Goal: Transaction & Acquisition: Purchase product/service

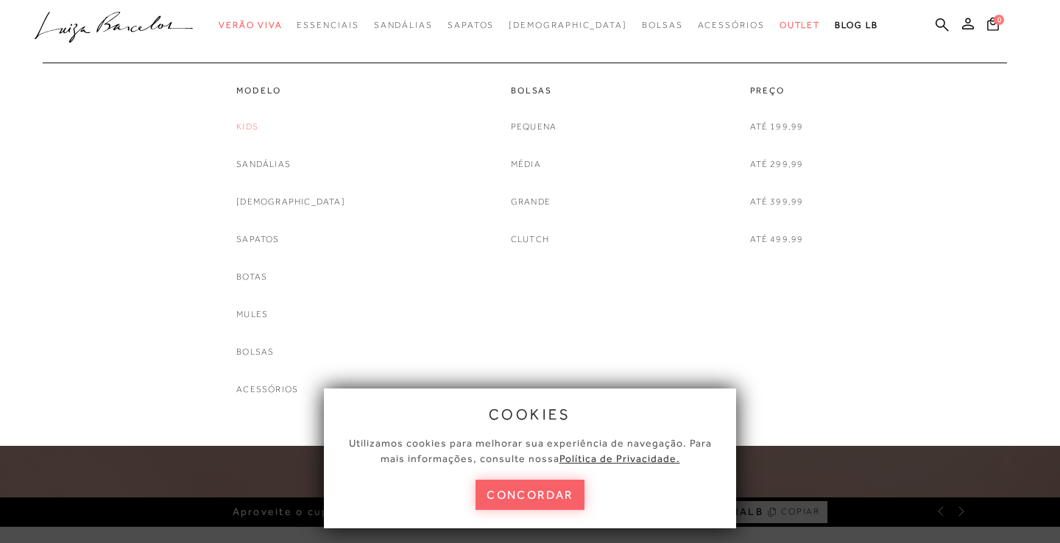
click at [258, 127] on link "Kids" at bounding box center [247, 126] width 22 height 15
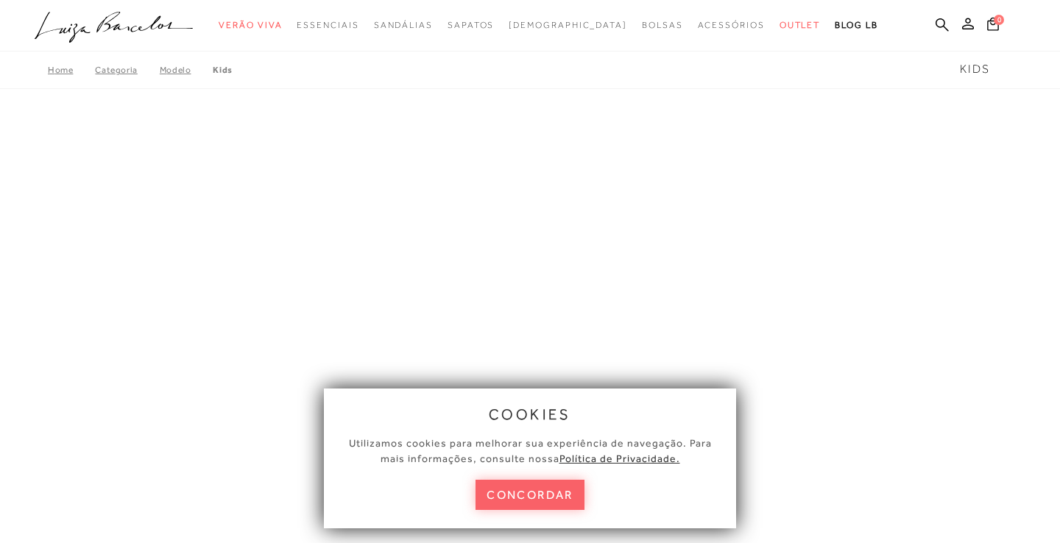
click at [549, 496] on button "concordar" at bounding box center [530, 495] width 109 height 30
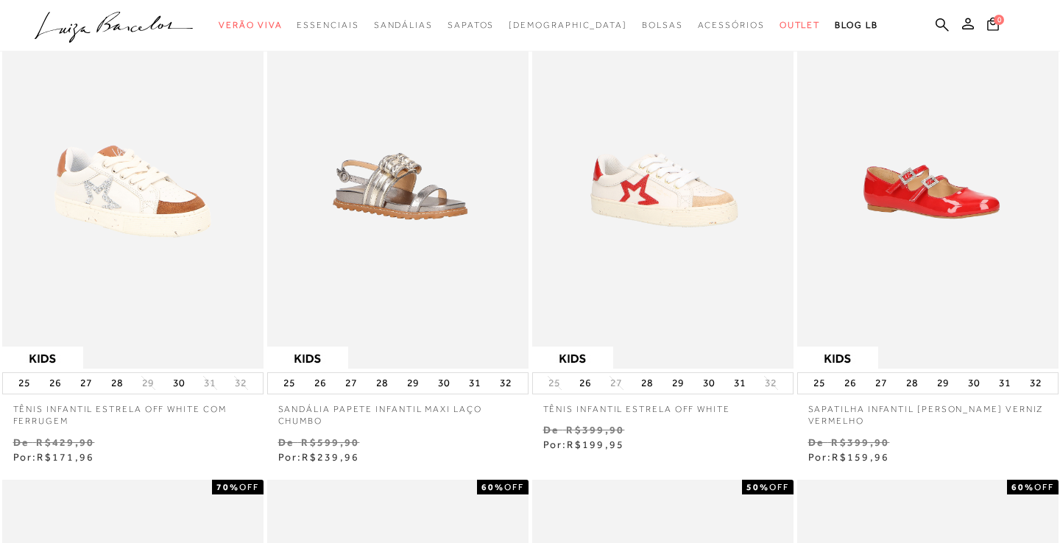
scroll to position [663, 0]
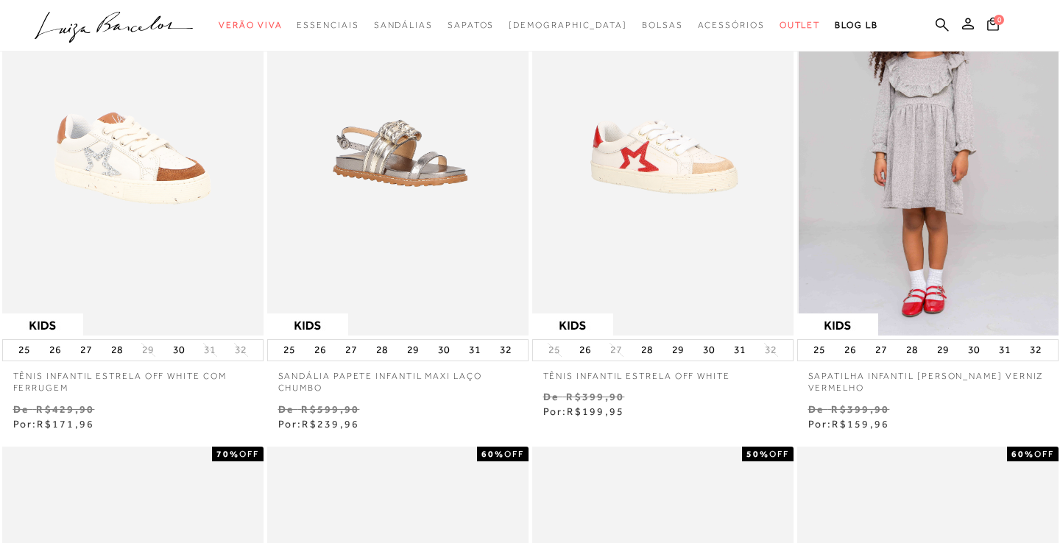
click at [951, 208] on img at bounding box center [929, 139] width 260 height 393
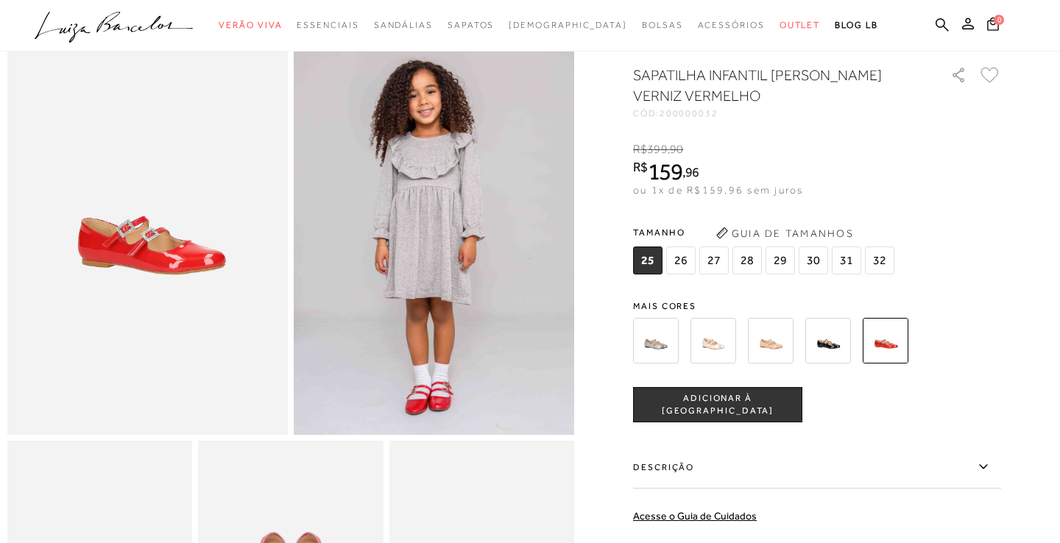
scroll to position [107, 0]
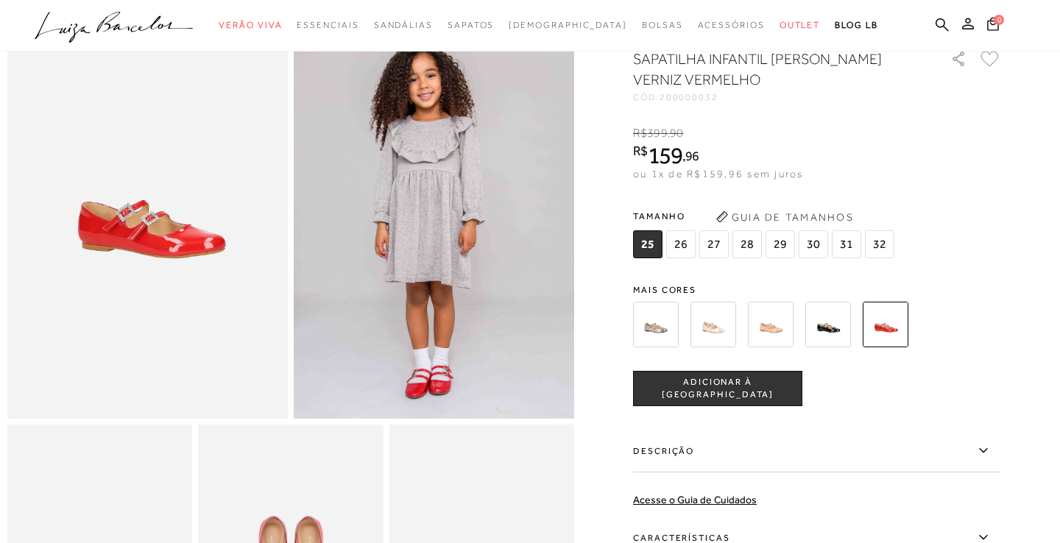
click at [838, 321] on img at bounding box center [829, 325] width 46 height 46
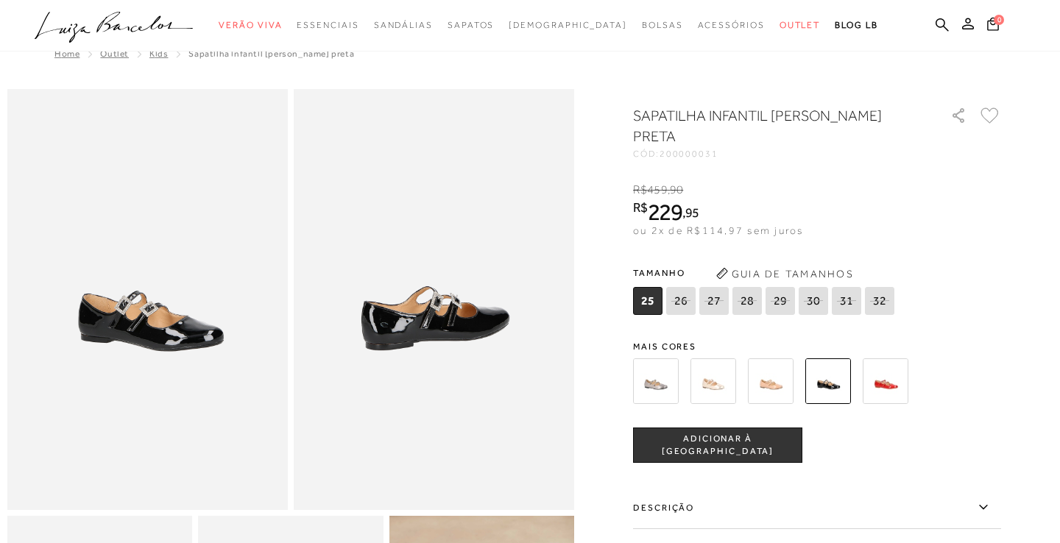
scroll to position [19, 0]
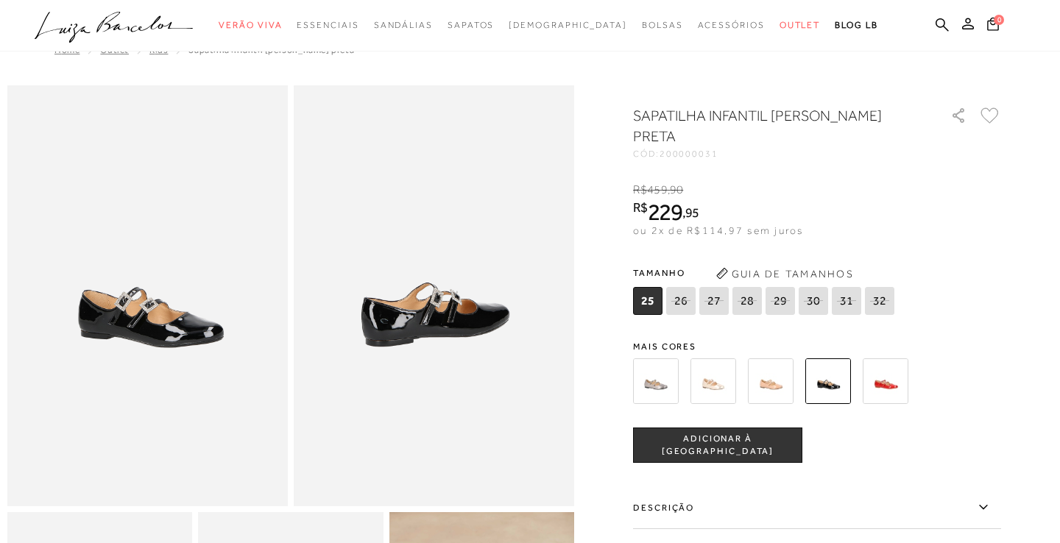
click at [784, 373] on img at bounding box center [771, 382] width 46 height 46
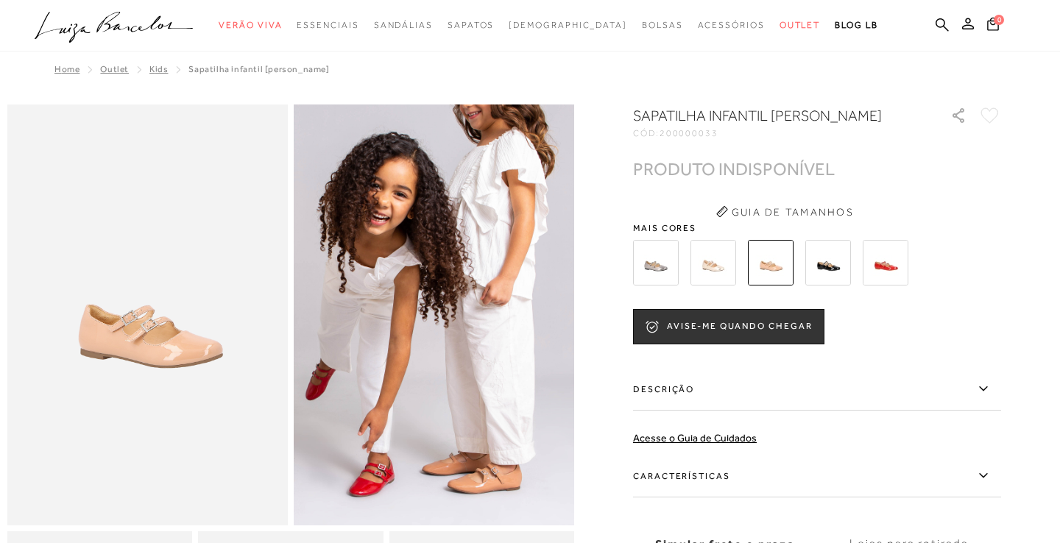
click at [713, 286] on img at bounding box center [714, 263] width 46 height 46
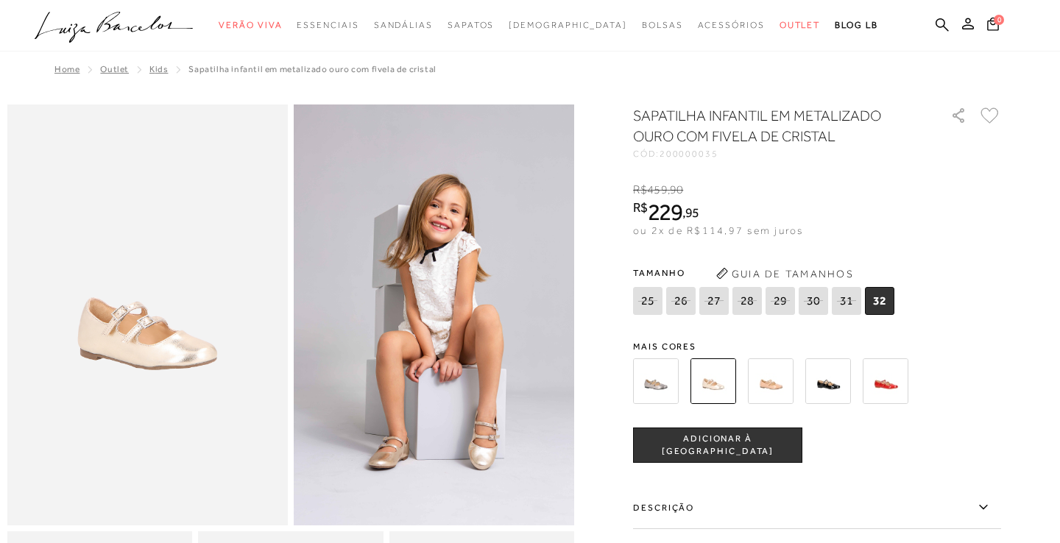
click at [658, 367] on img at bounding box center [656, 382] width 46 height 46
